Goal: Navigation & Orientation: Understand site structure

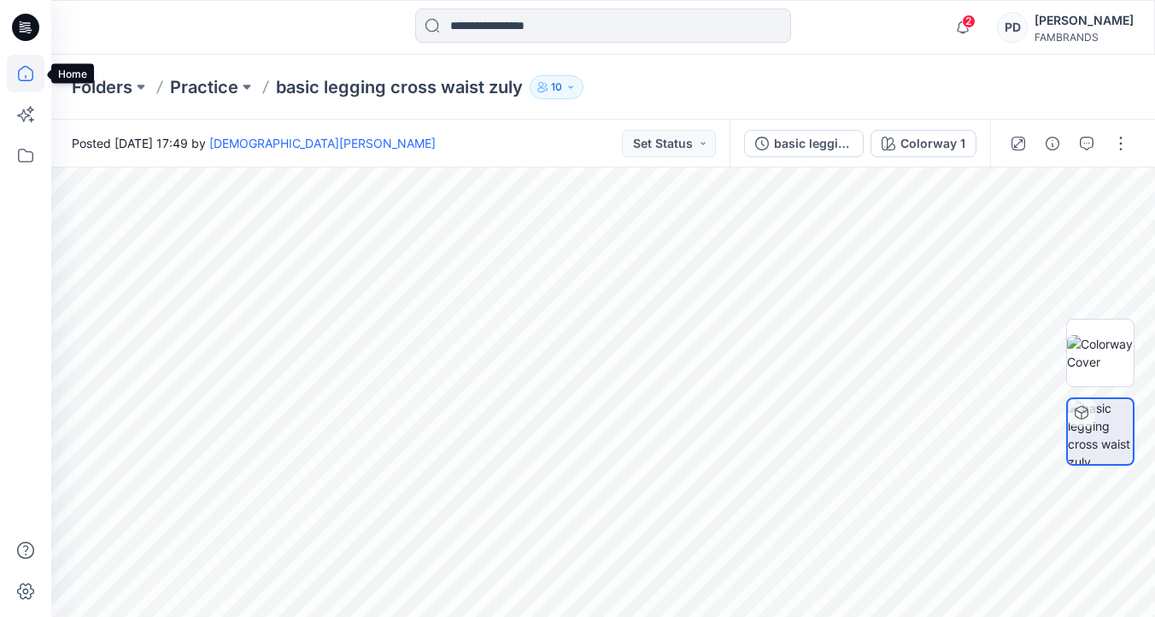
click at [25, 70] on icon at bounding box center [26, 74] width 38 height 38
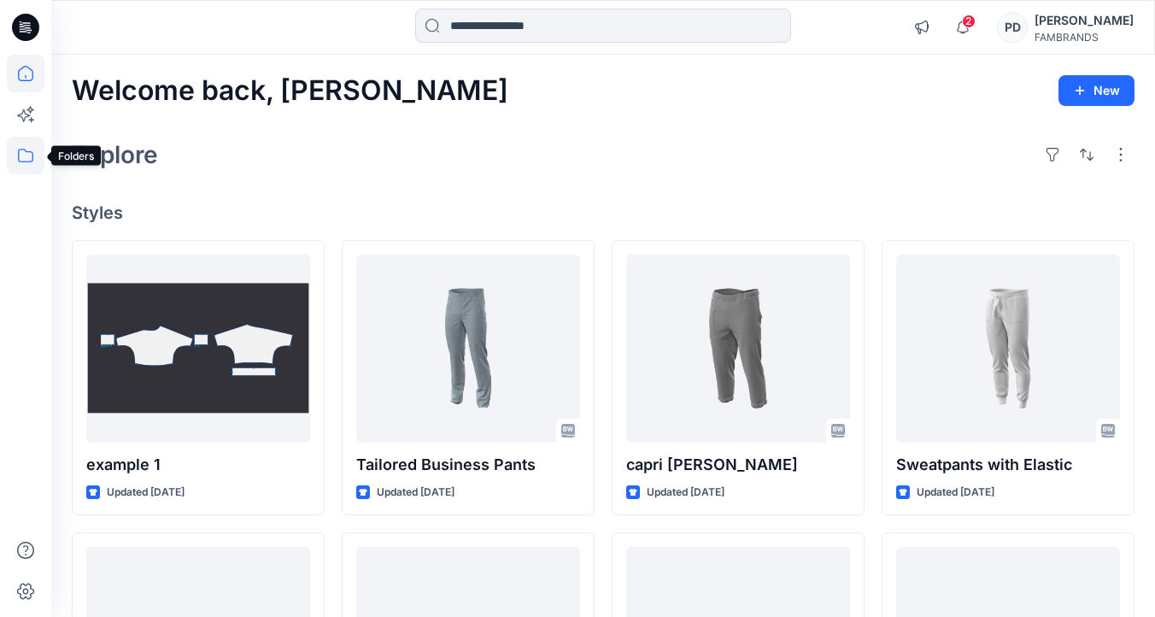
click at [29, 154] on icon at bounding box center [26, 156] width 38 height 38
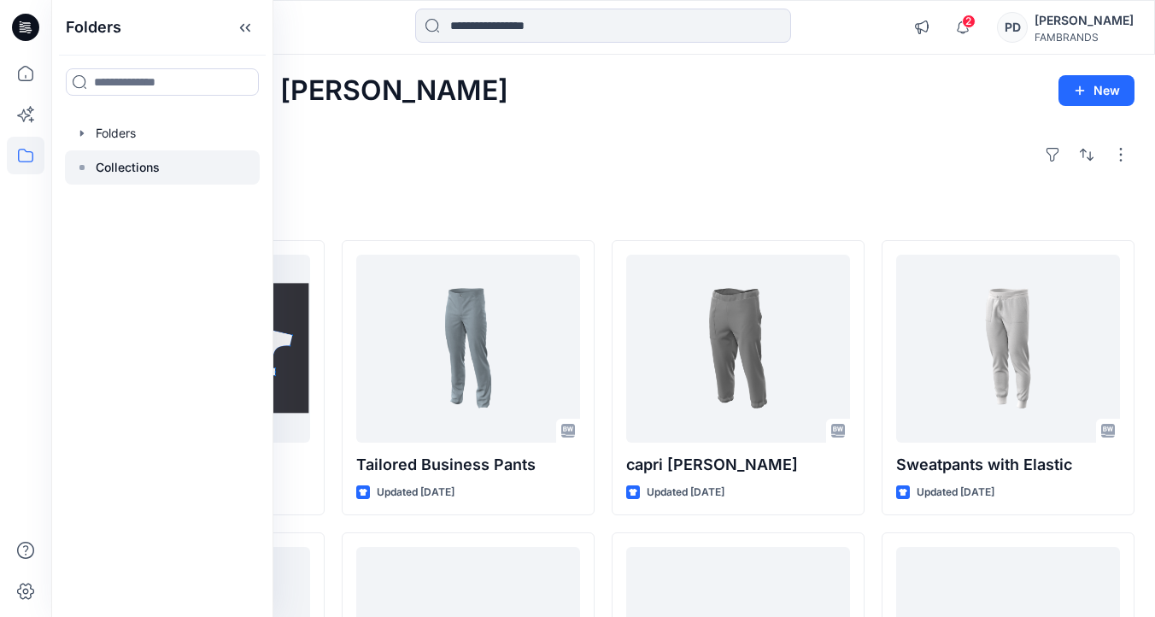
click at [142, 165] on p "Collections" at bounding box center [128, 167] width 64 height 20
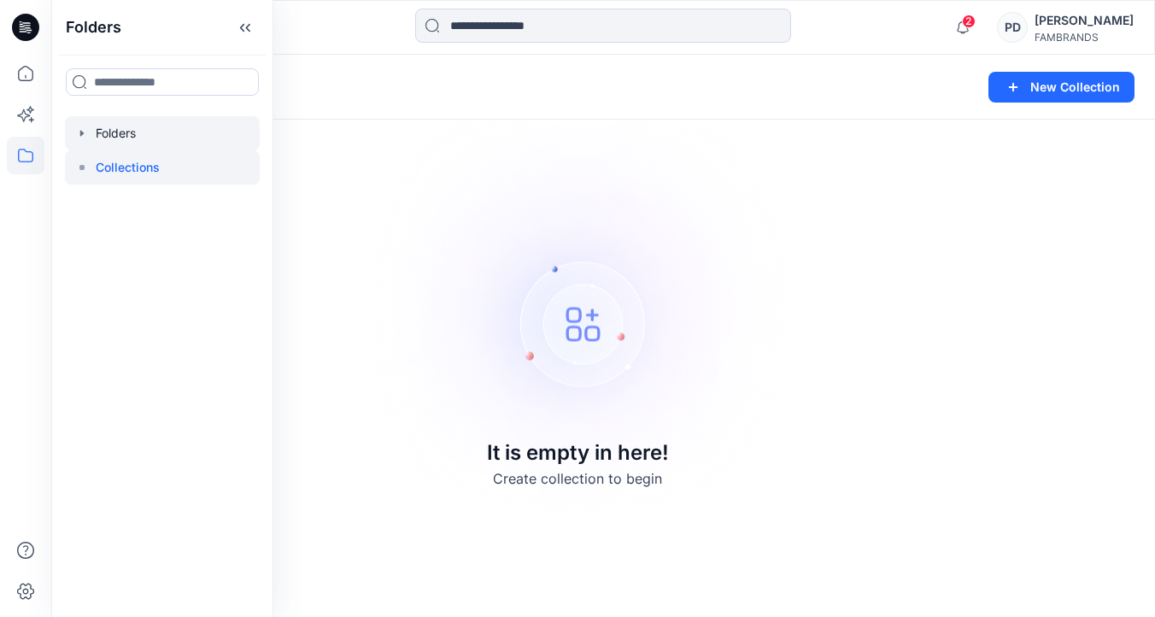
click at [82, 133] on icon "button" at bounding box center [81, 133] width 3 height 6
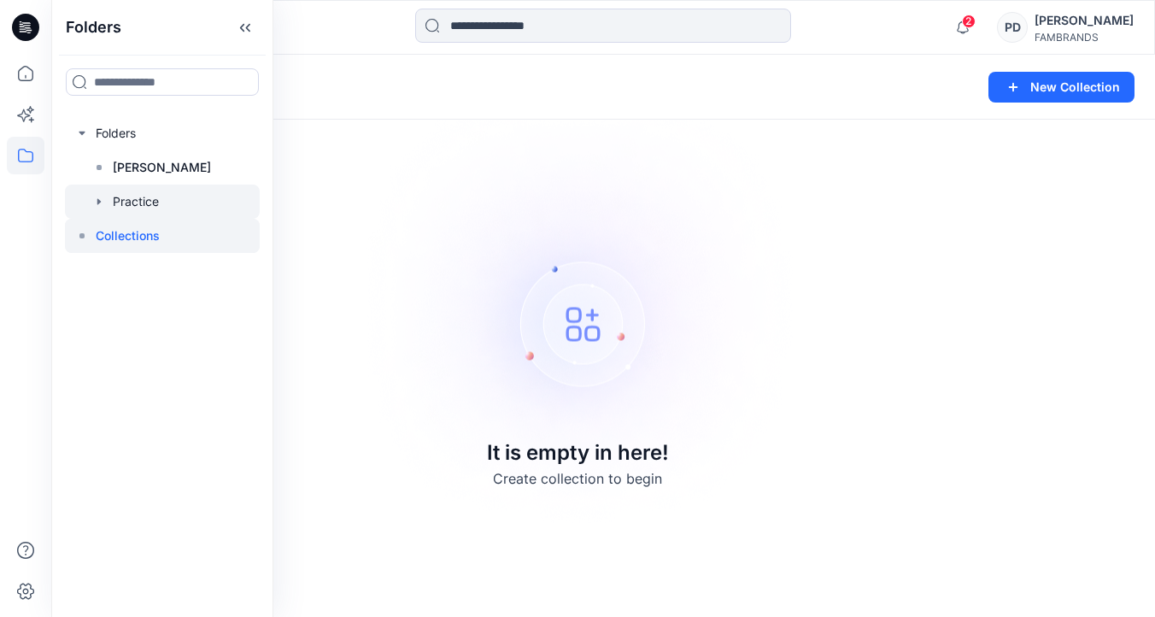
click at [161, 200] on div at bounding box center [162, 201] width 195 height 34
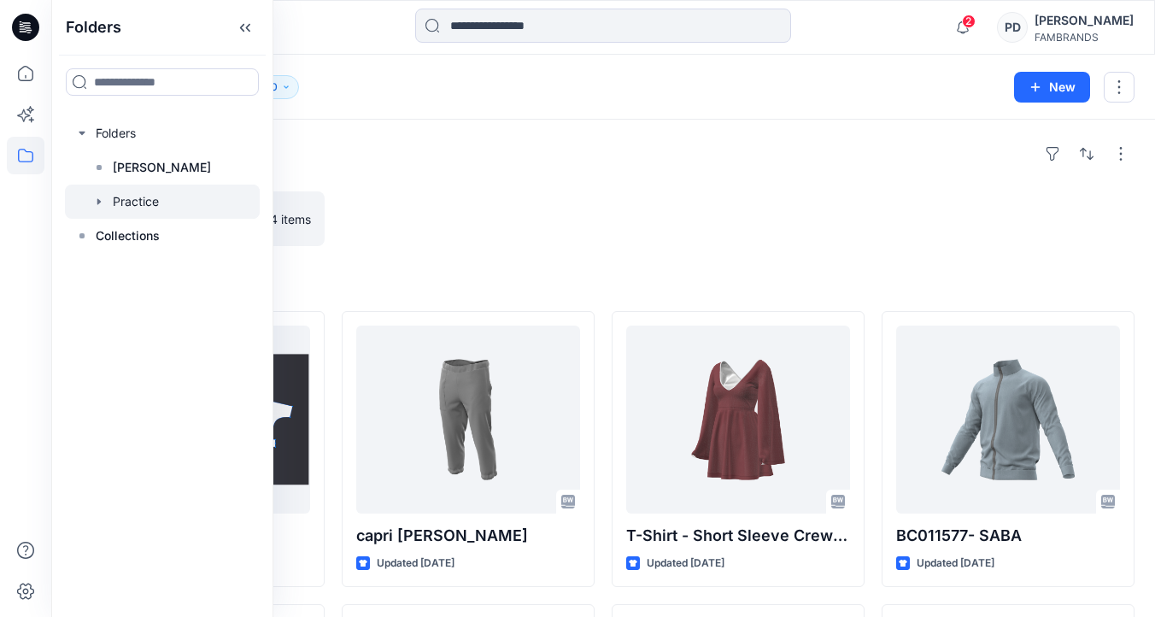
click at [99, 200] on icon "button" at bounding box center [98, 201] width 3 height 6
click at [171, 236] on p "Assessments for Training" at bounding box center [203, 235] width 146 height 20
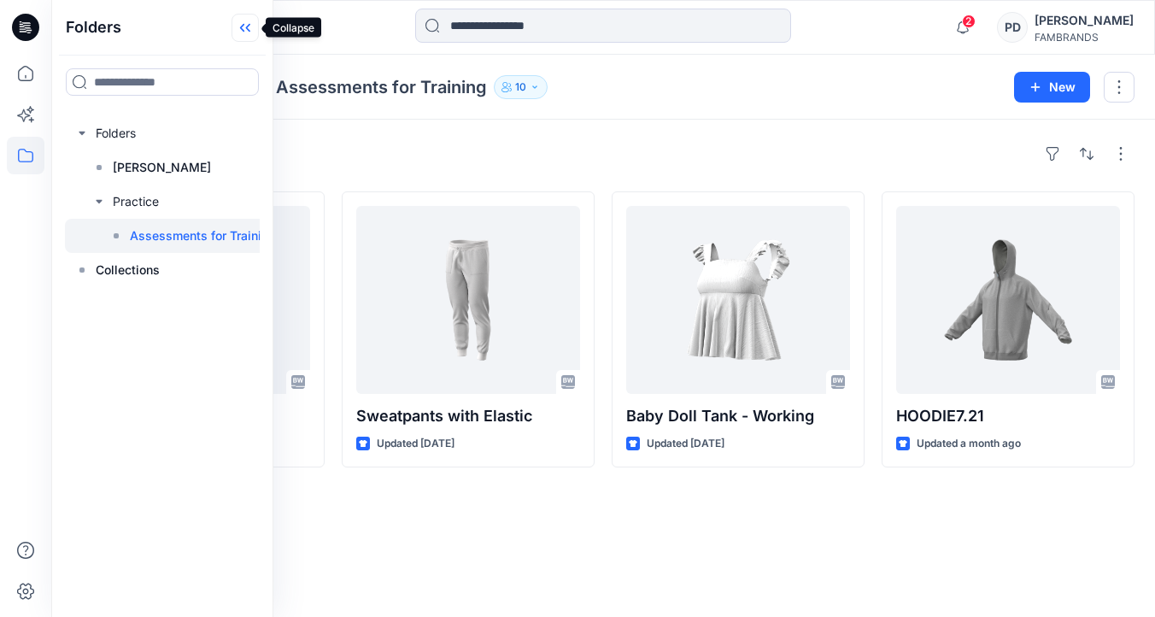
click at [247, 22] on icon at bounding box center [244, 28] width 27 height 28
